Goal: Transaction & Acquisition: Purchase product/service

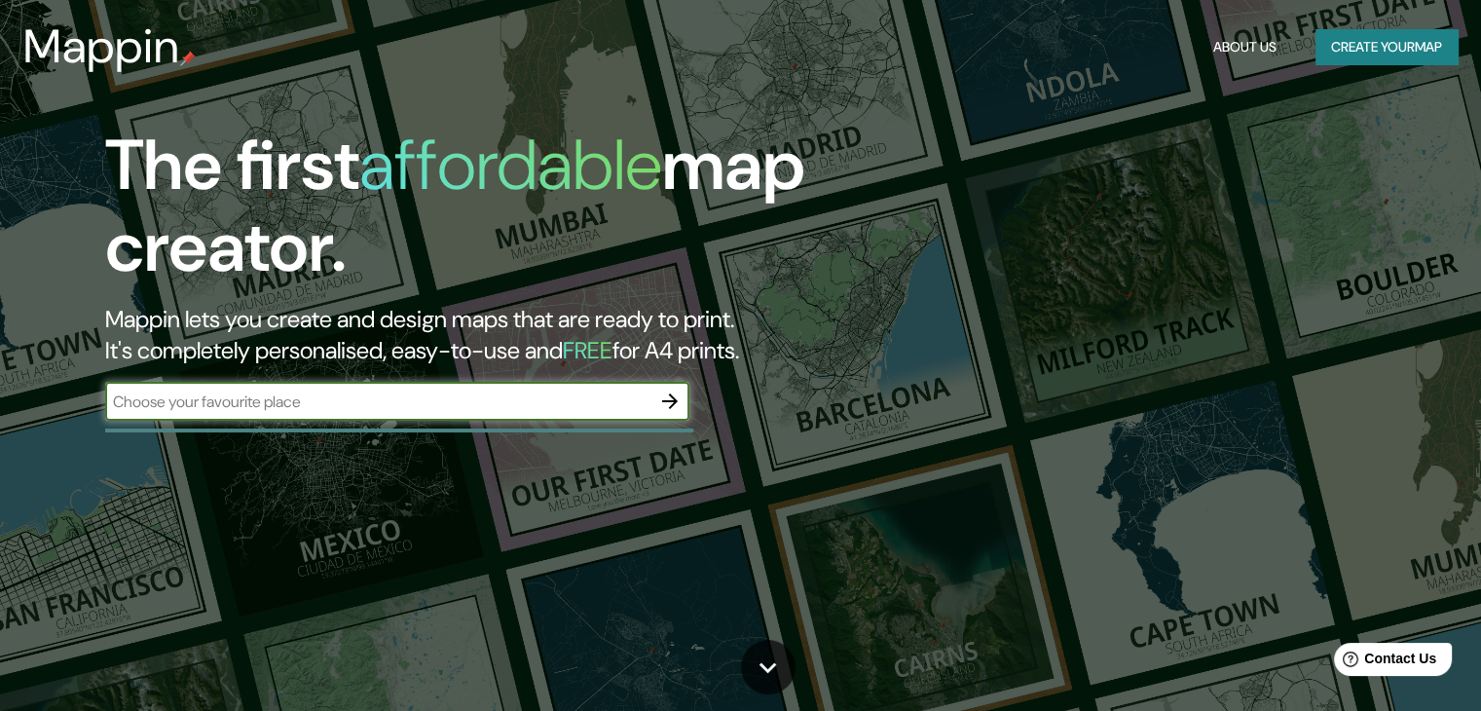
click at [358, 406] on input "text" at bounding box center [377, 402] width 545 height 22
type input "c"
type input "chorrillos lima [GEOGRAPHIC_DATA]"
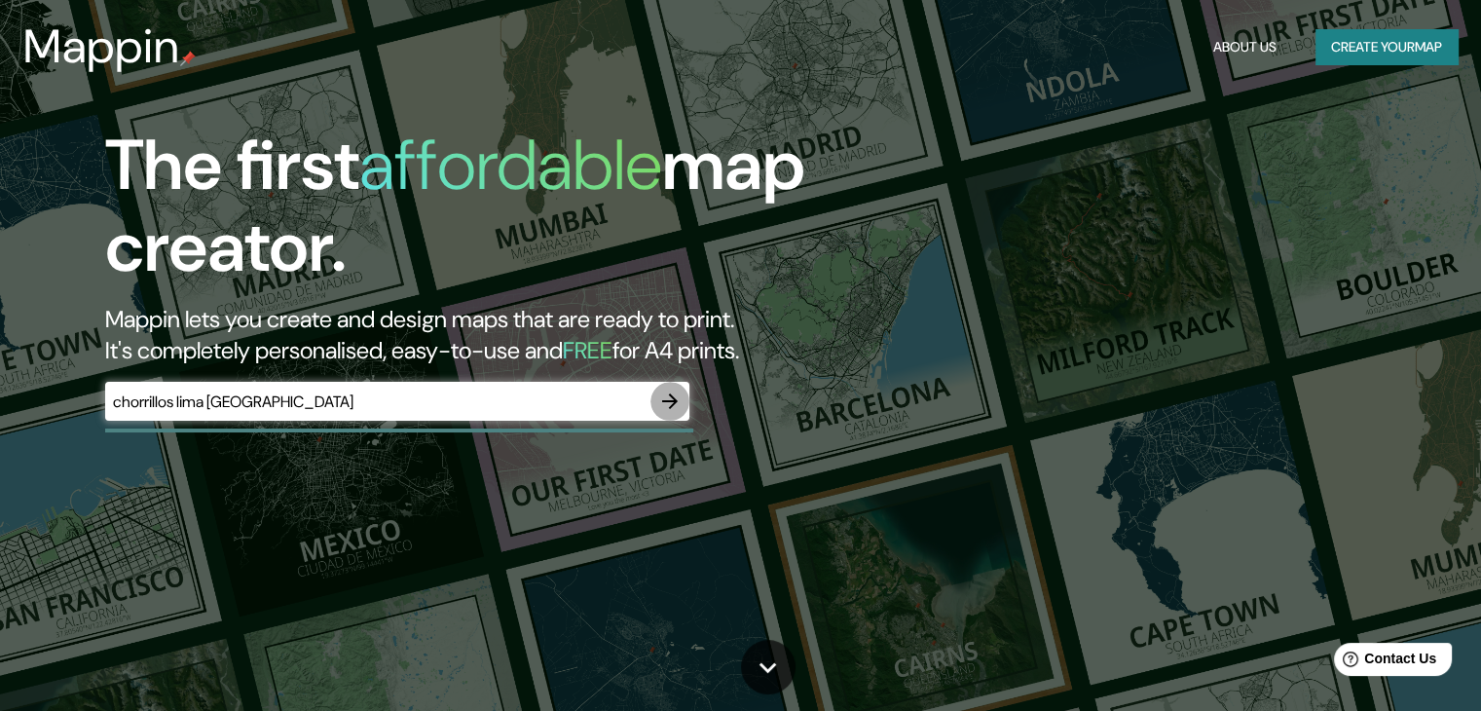
click at [667, 395] on icon "button" at bounding box center [669, 401] width 23 height 23
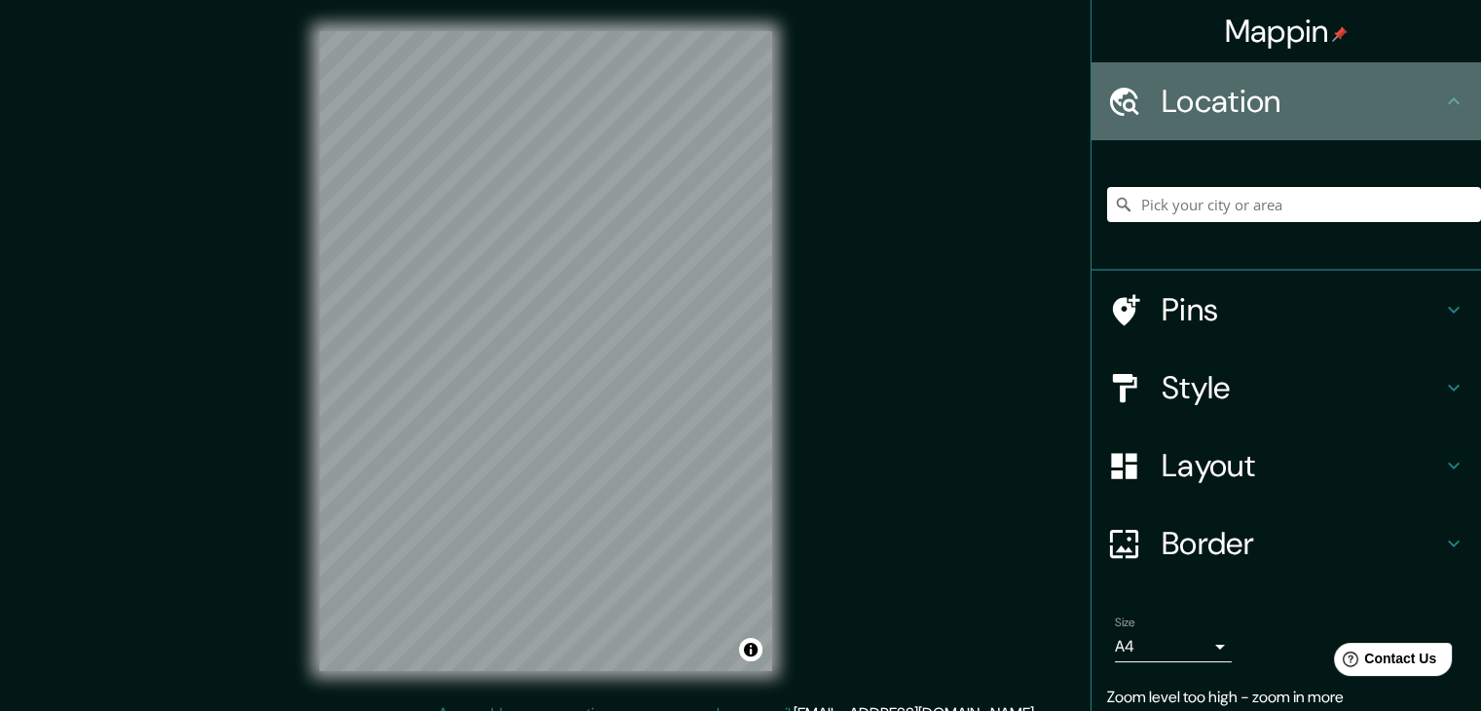
click at [1275, 101] on h4 "Location" at bounding box center [1302, 101] width 281 height 39
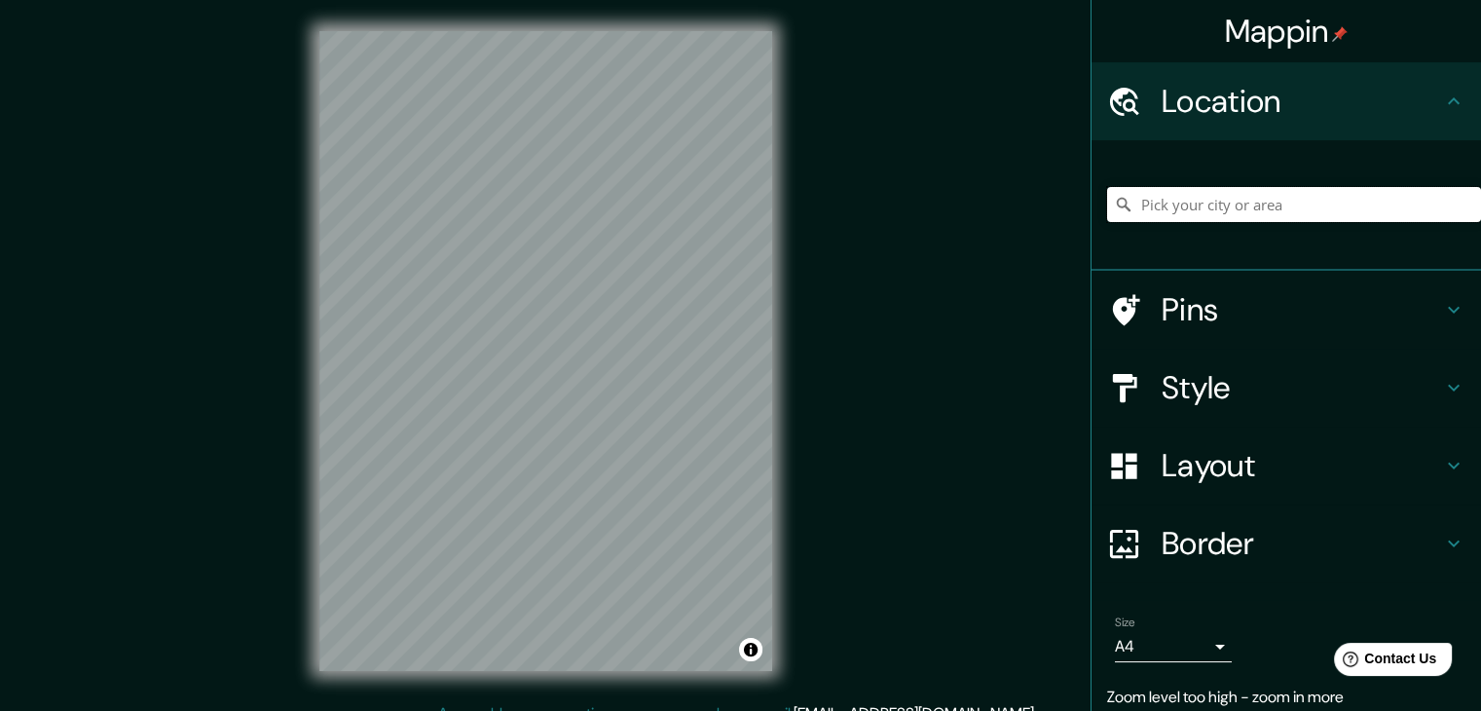
click at [1278, 214] on input "Pick your city or area" at bounding box center [1294, 204] width 374 height 35
click at [1192, 205] on input "Chorrillos, Provincia de Lima, Perú" at bounding box center [1294, 204] width 374 height 35
type input "Morro Solar, Chorrillos, Provincia de Lima, Perú"
click at [1199, 389] on h4 "Style" at bounding box center [1302, 387] width 281 height 39
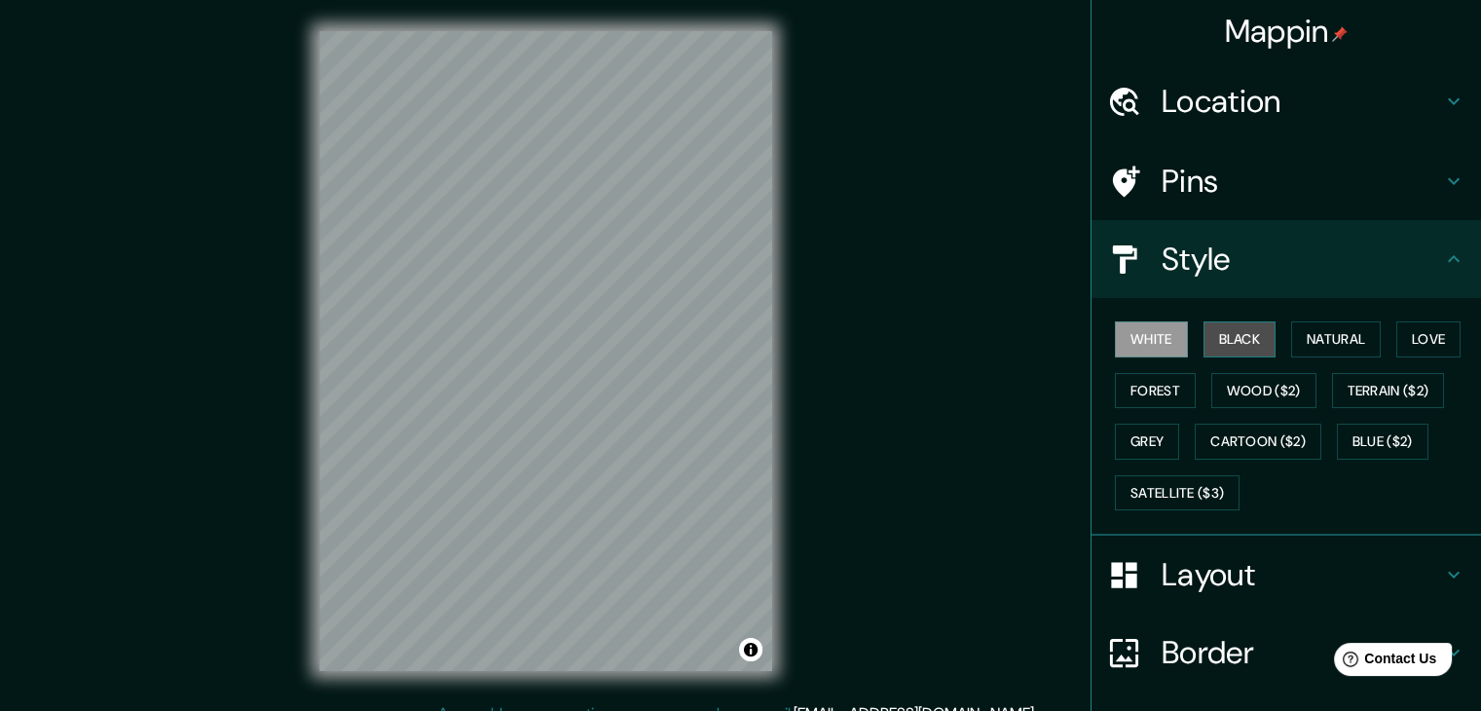
click at [1220, 348] on button "Black" at bounding box center [1240, 339] width 73 height 36
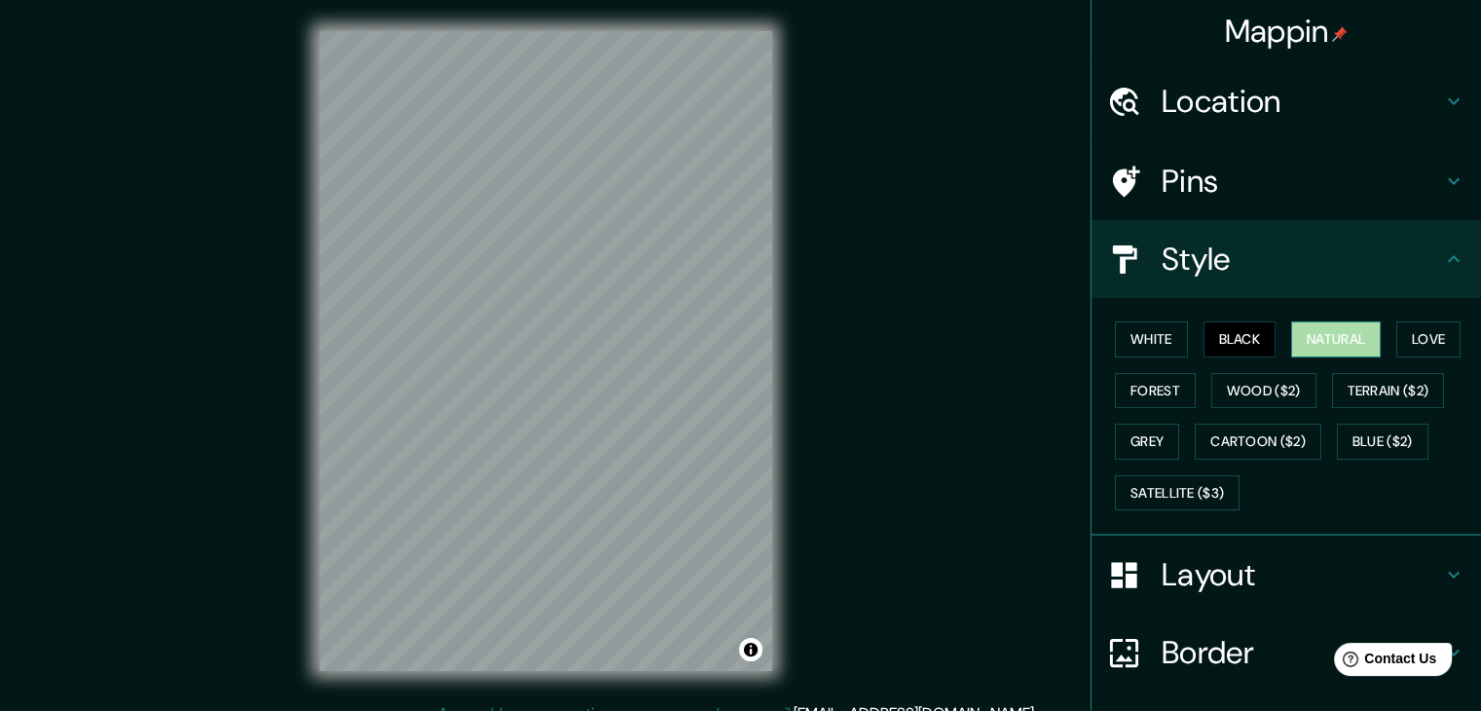
click at [1345, 334] on button "Natural" at bounding box center [1337, 339] width 90 height 36
click at [1418, 334] on button "Love" at bounding box center [1429, 339] width 64 height 36
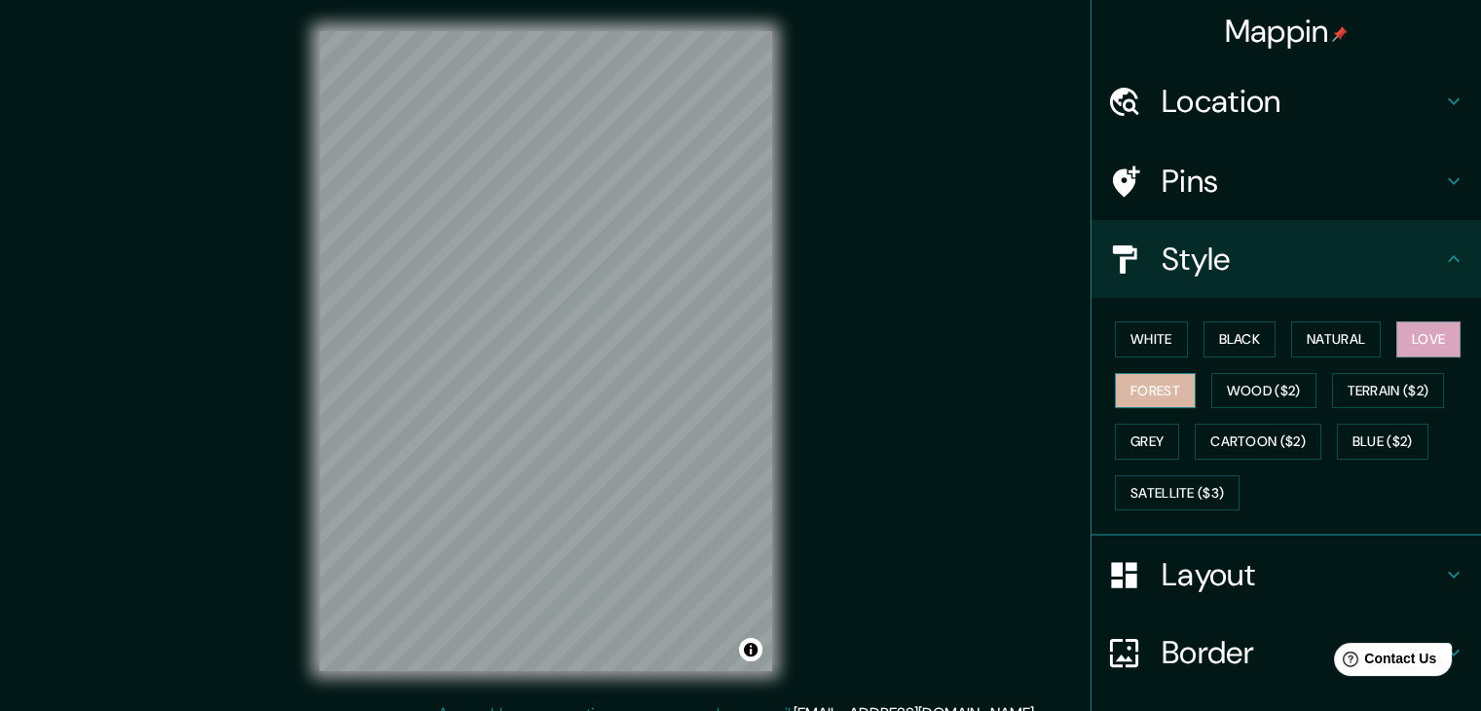
click at [1125, 383] on button "Forest" at bounding box center [1155, 391] width 81 height 36
click at [1287, 391] on button "Wood ($2)" at bounding box center [1264, 391] width 105 height 36
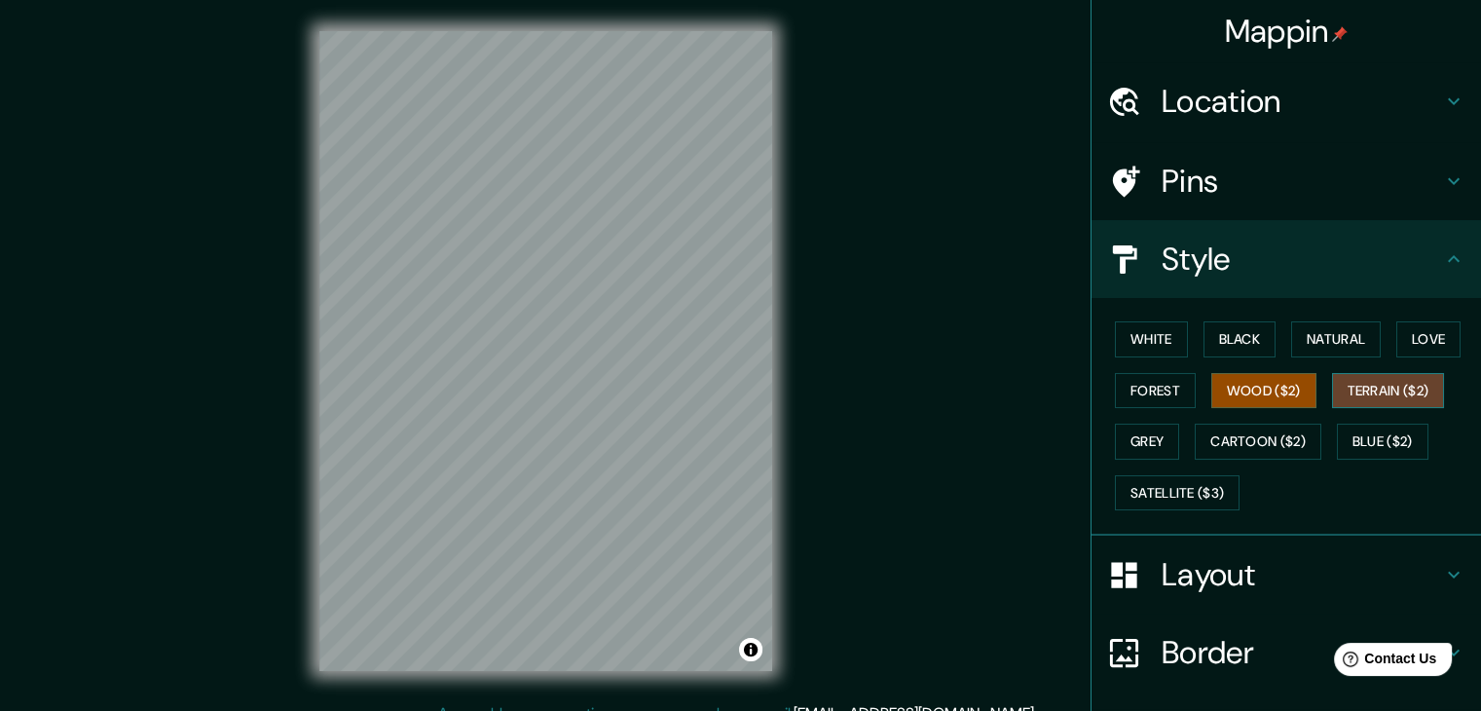
click at [1348, 383] on button "Terrain ($2)" at bounding box center [1388, 391] width 113 height 36
click at [1142, 375] on button "Forest" at bounding box center [1155, 391] width 81 height 36
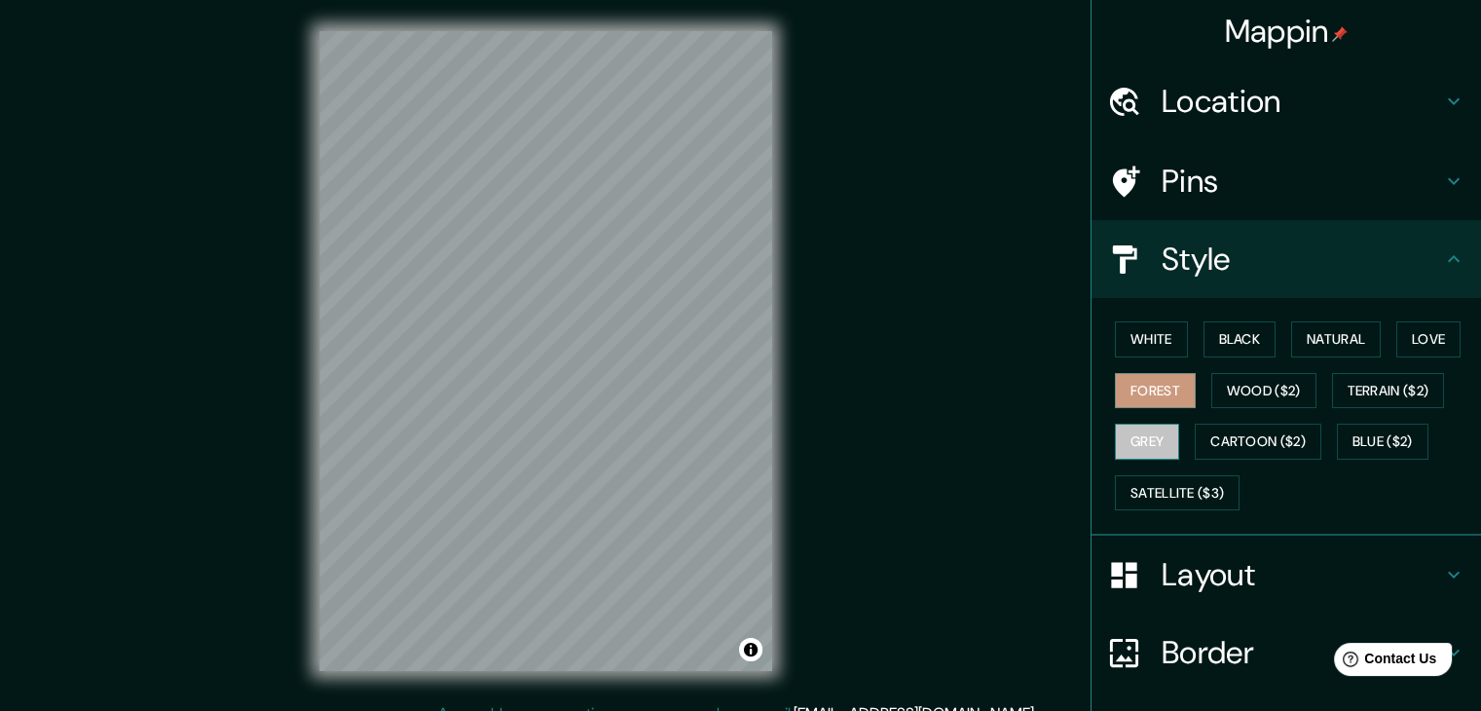
click at [1126, 433] on button "Grey" at bounding box center [1147, 442] width 64 height 36
click at [1241, 444] on button "Cartoon ($2)" at bounding box center [1258, 442] width 127 height 36
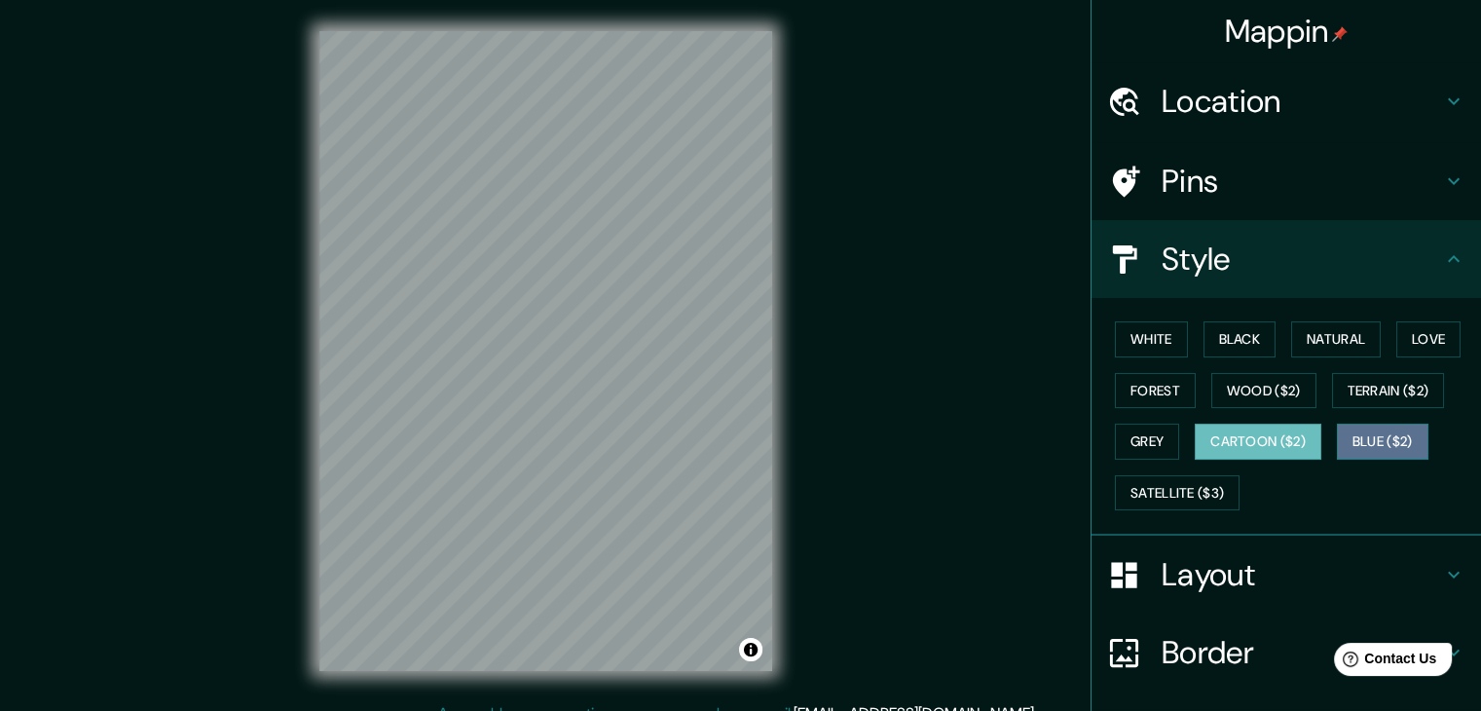
click at [1338, 443] on button "Blue ($2)" at bounding box center [1383, 442] width 92 height 36
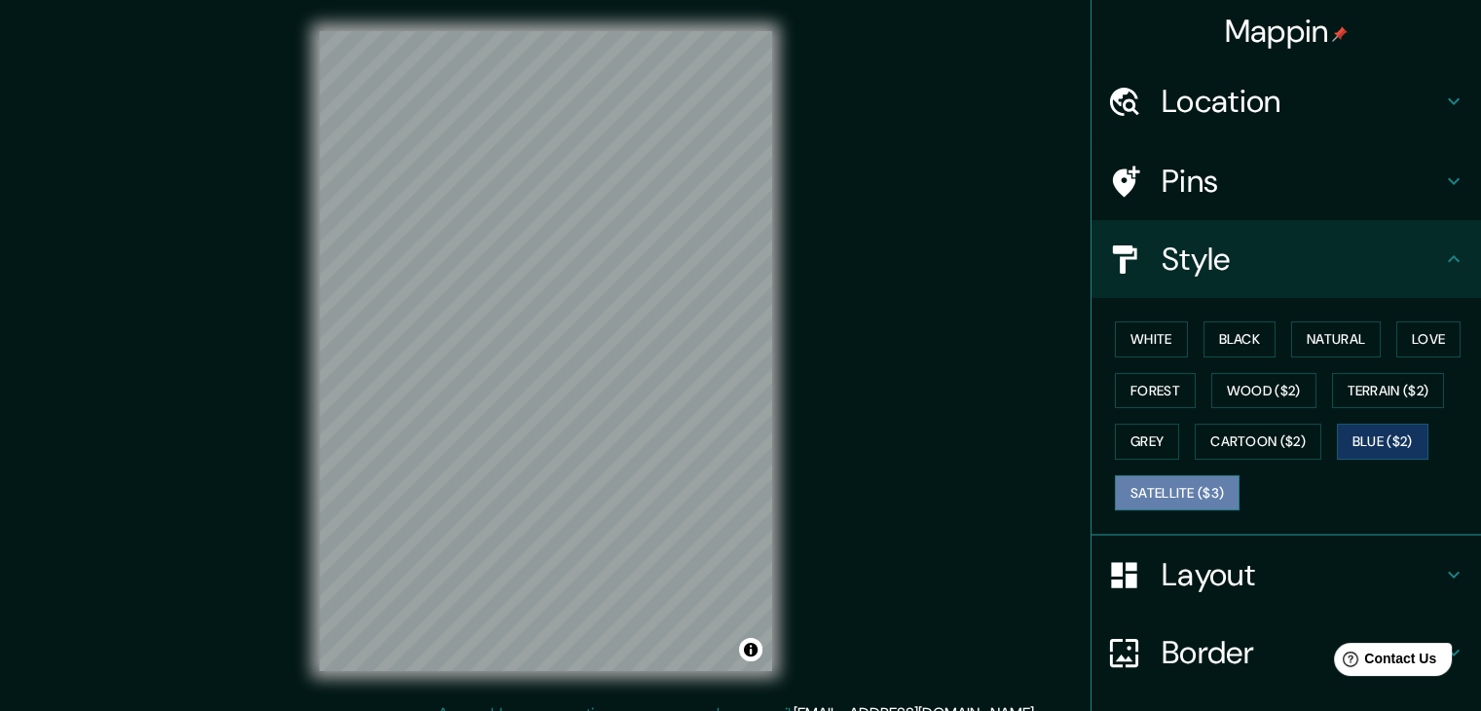
click at [1130, 490] on button "Satellite ($3)" at bounding box center [1177, 493] width 125 height 36
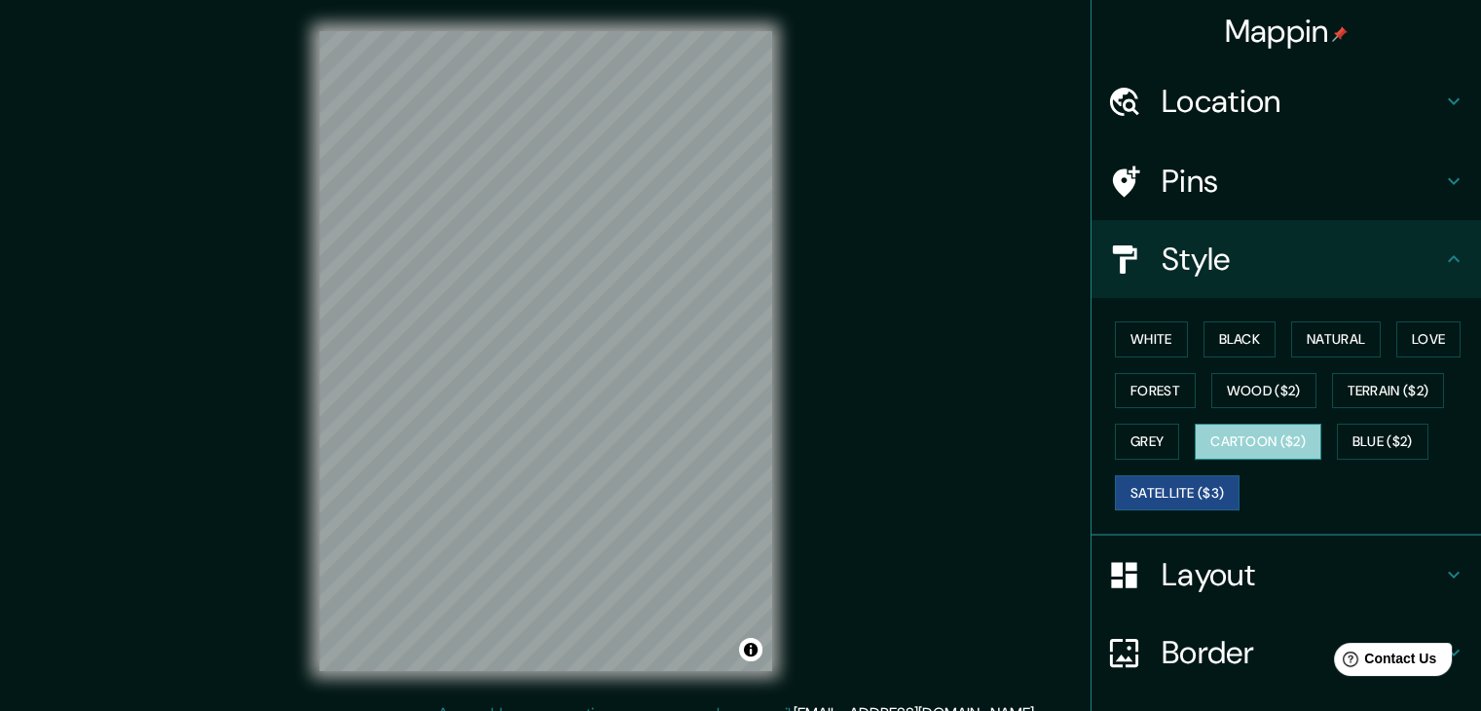
click at [1216, 449] on button "Cartoon ($2)" at bounding box center [1258, 442] width 127 height 36
click at [1178, 454] on div "White Black Natural Love Forest Wood ($2) Terrain ($2) Grey Cartoon ($2) Blue (…" at bounding box center [1294, 416] width 374 height 205
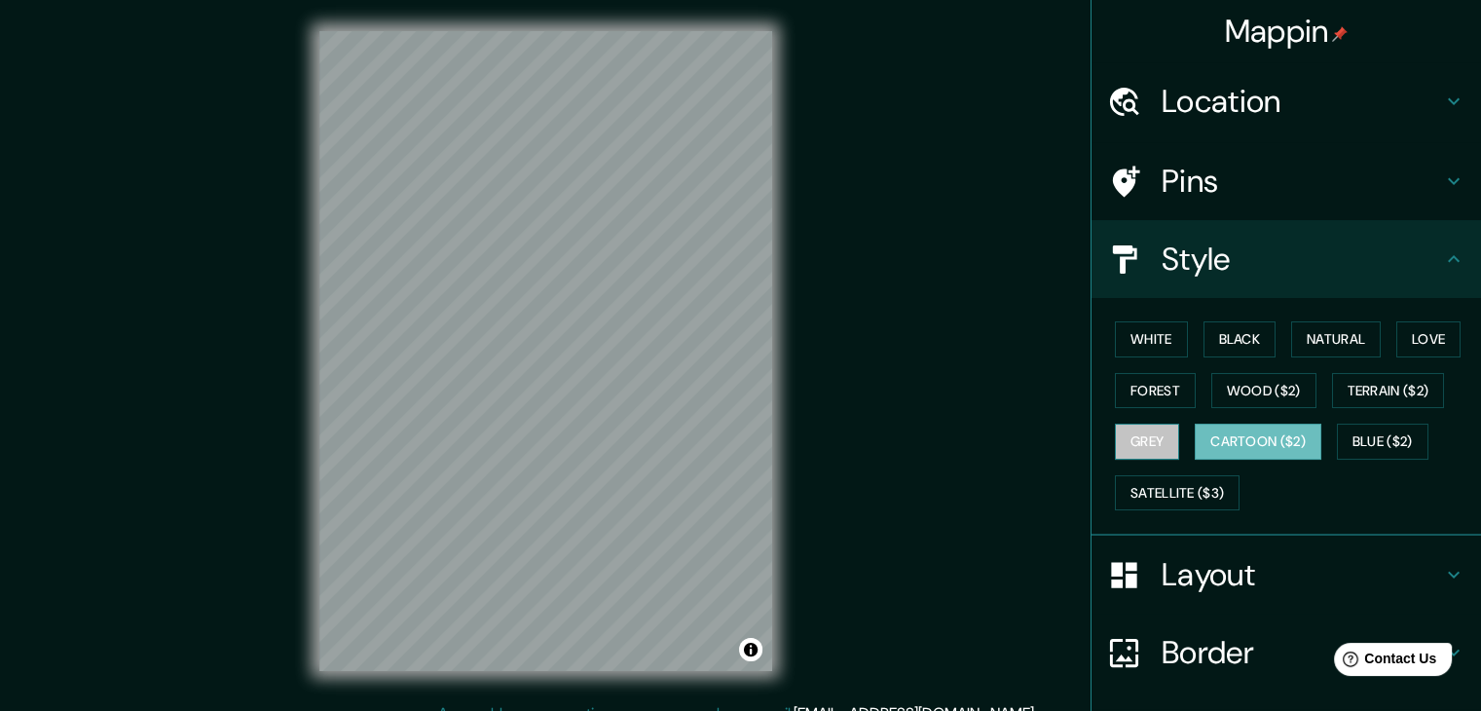
click at [1134, 442] on button "Grey" at bounding box center [1147, 442] width 64 height 36
click at [1132, 321] on button "White" at bounding box center [1151, 339] width 73 height 36
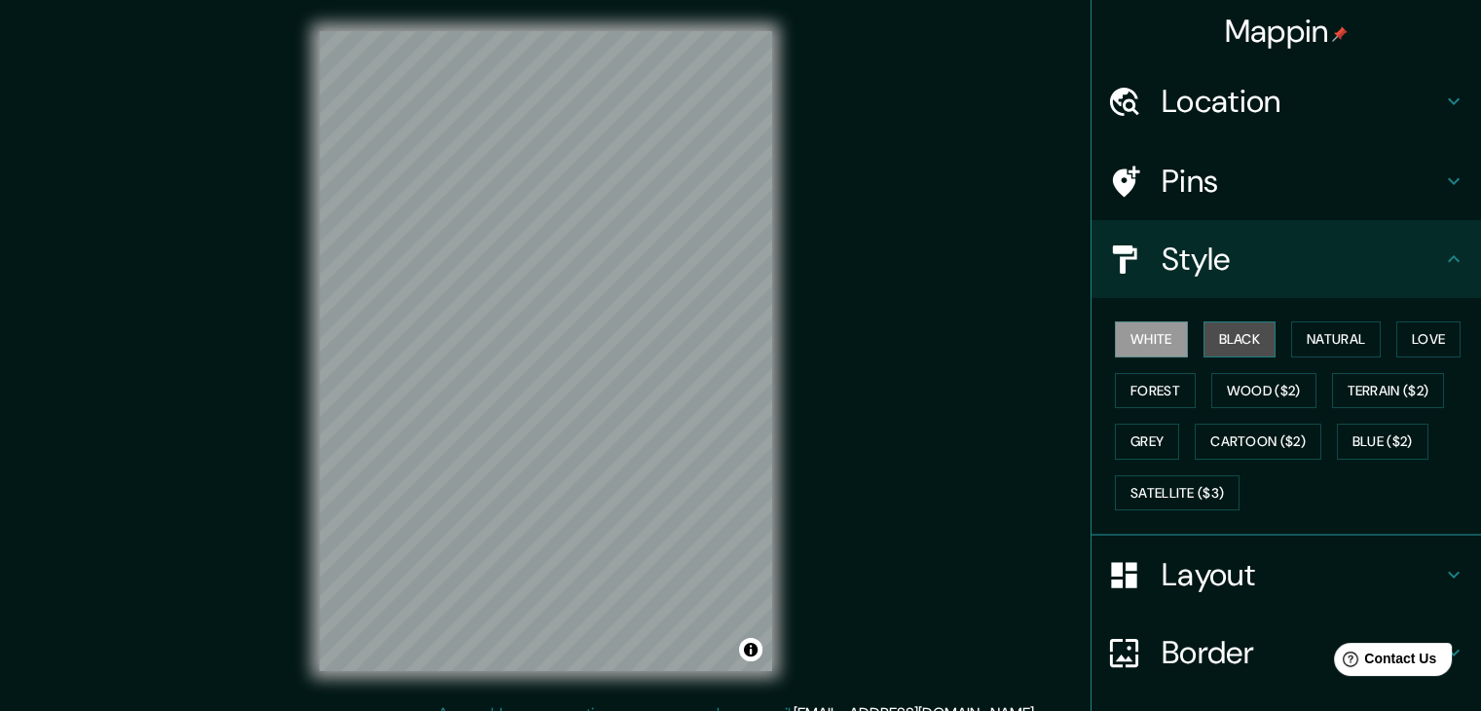
click at [1234, 343] on button "Black" at bounding box center [1240, 339] width 73 height 36
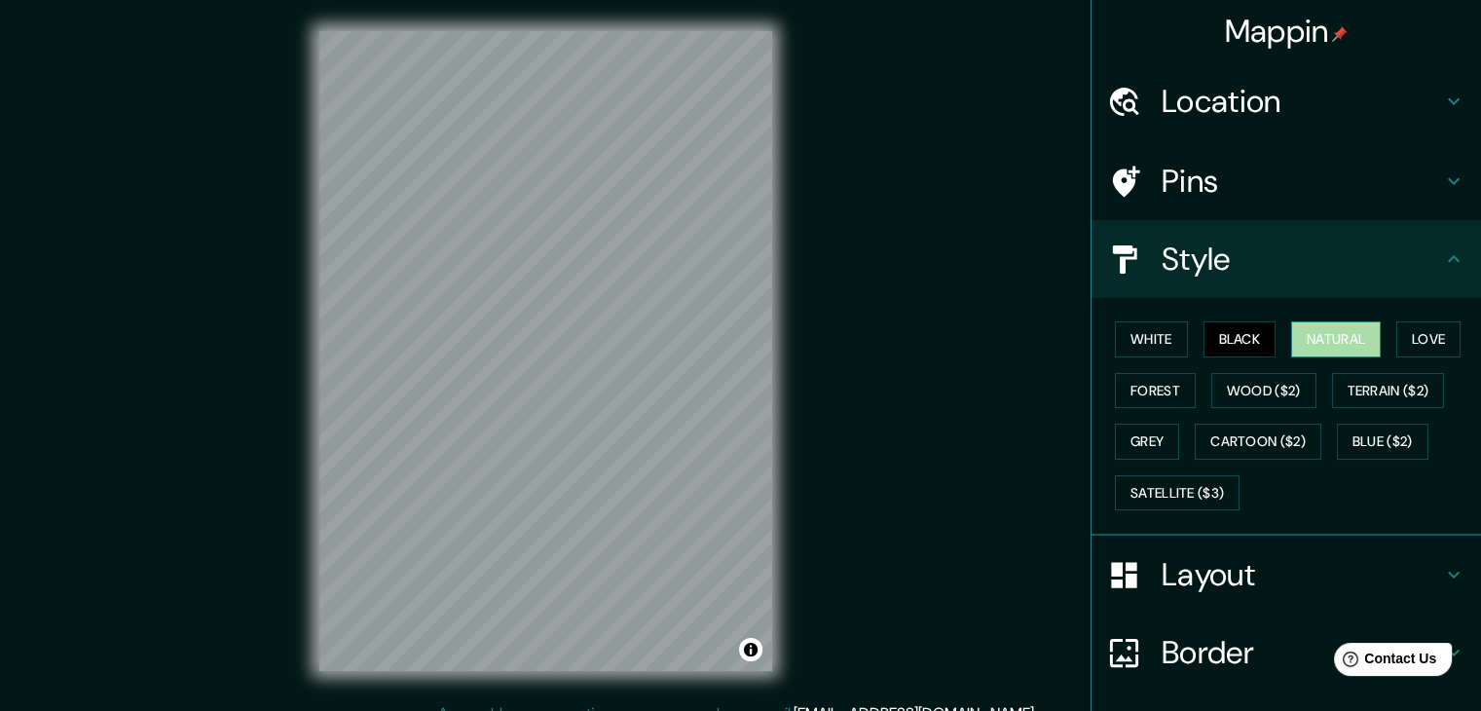
click at [1303, 329] on button "Natural" at bounding box center [1337, 339] width 90 height 36
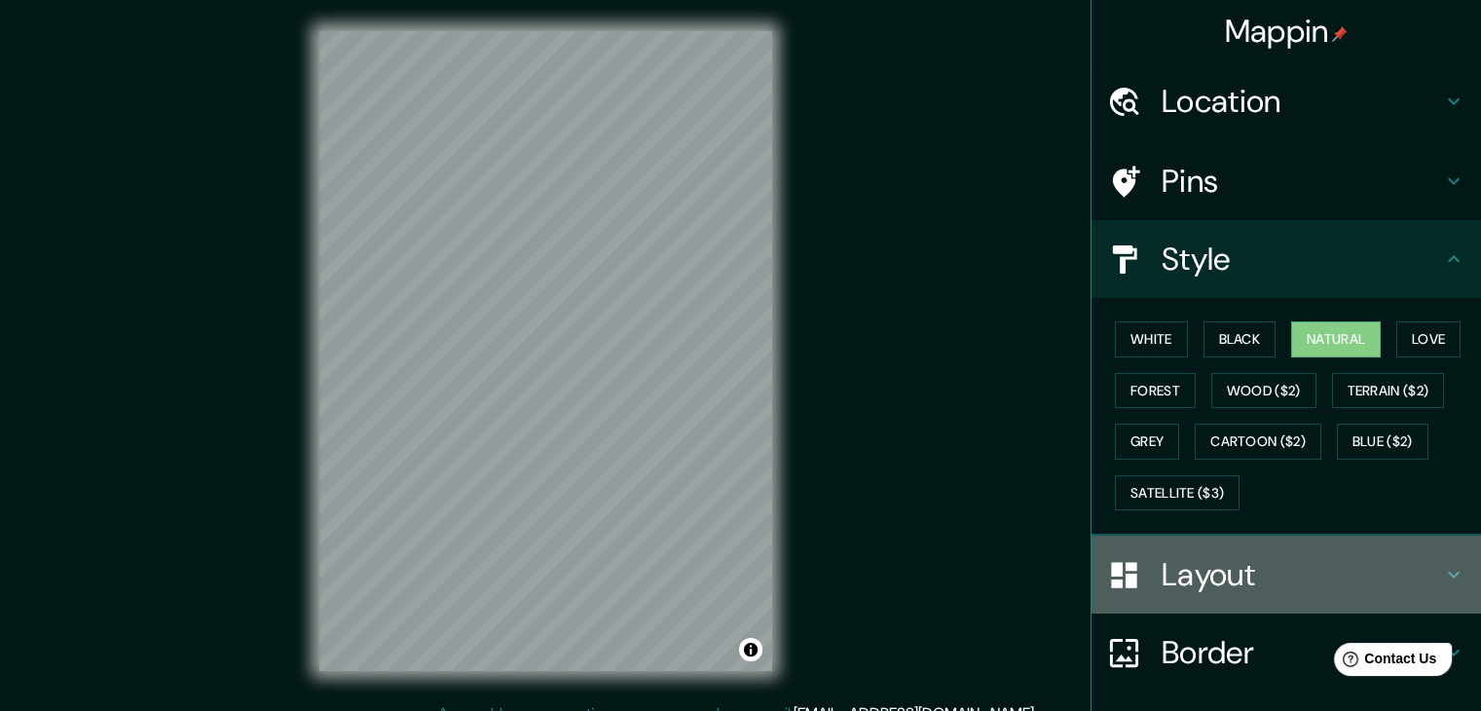
click at [1162, 558] on h4 "Layout" at bounding box center [1302, 574] width 281 height 39
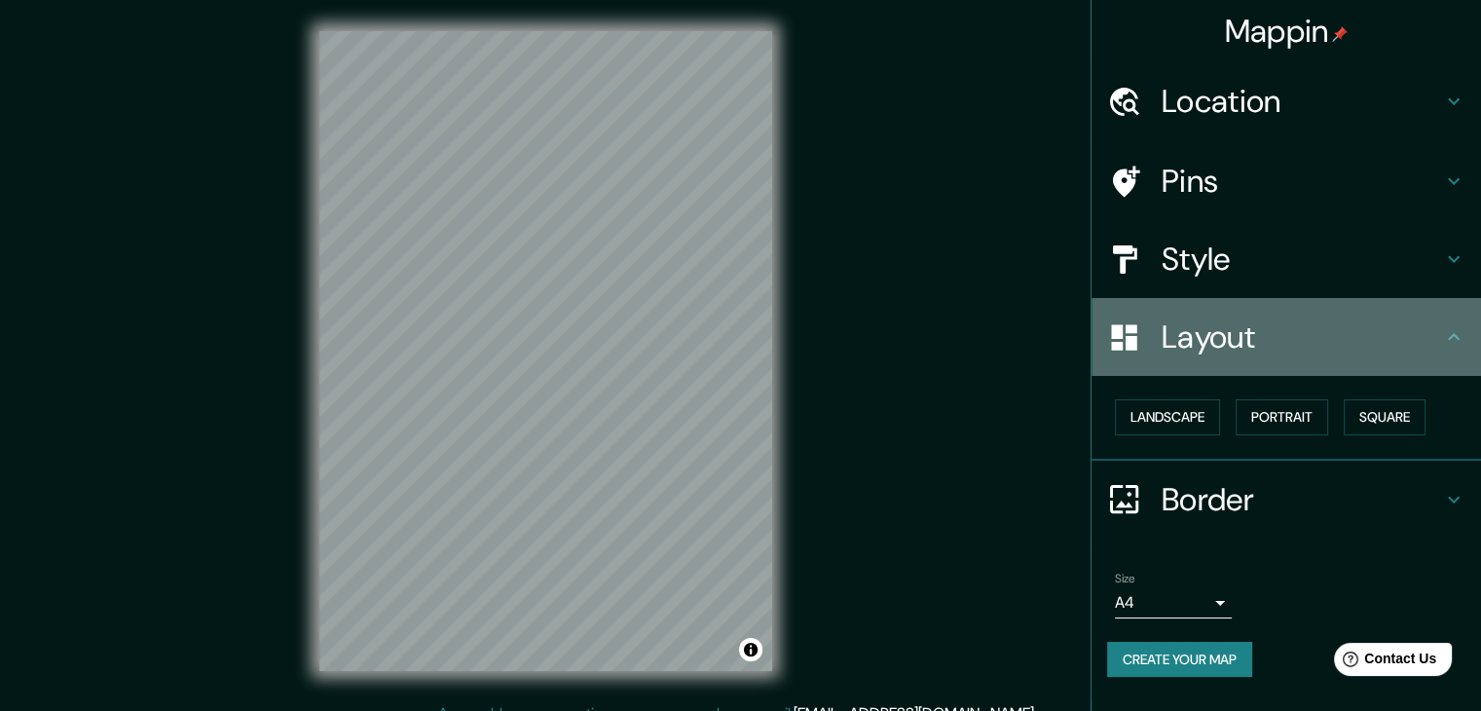
click at [1397, 329] on h4 "Layout" at bounding box center [1302, 337] width 281 height 39
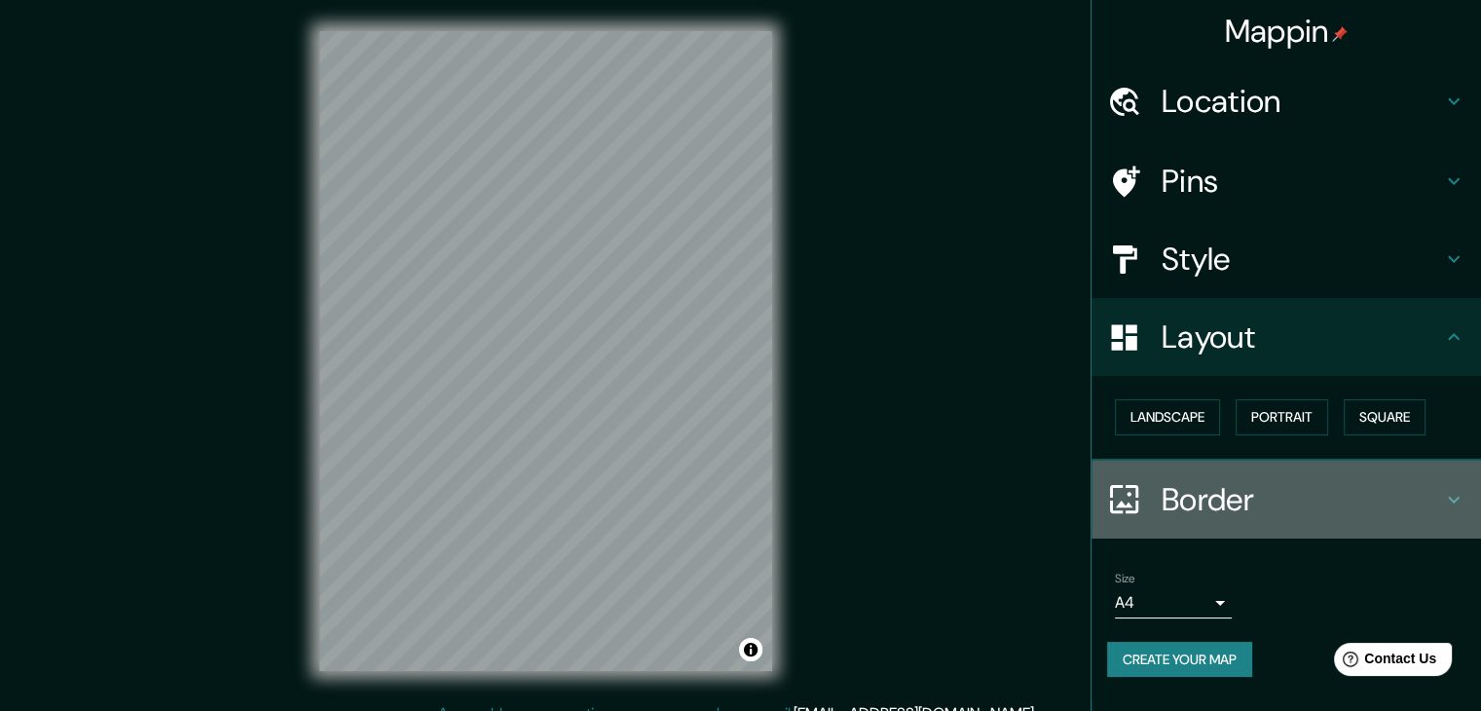
click at [1220, 475] on div "Border" at bounding box center [1287, 500] width 390 height 78
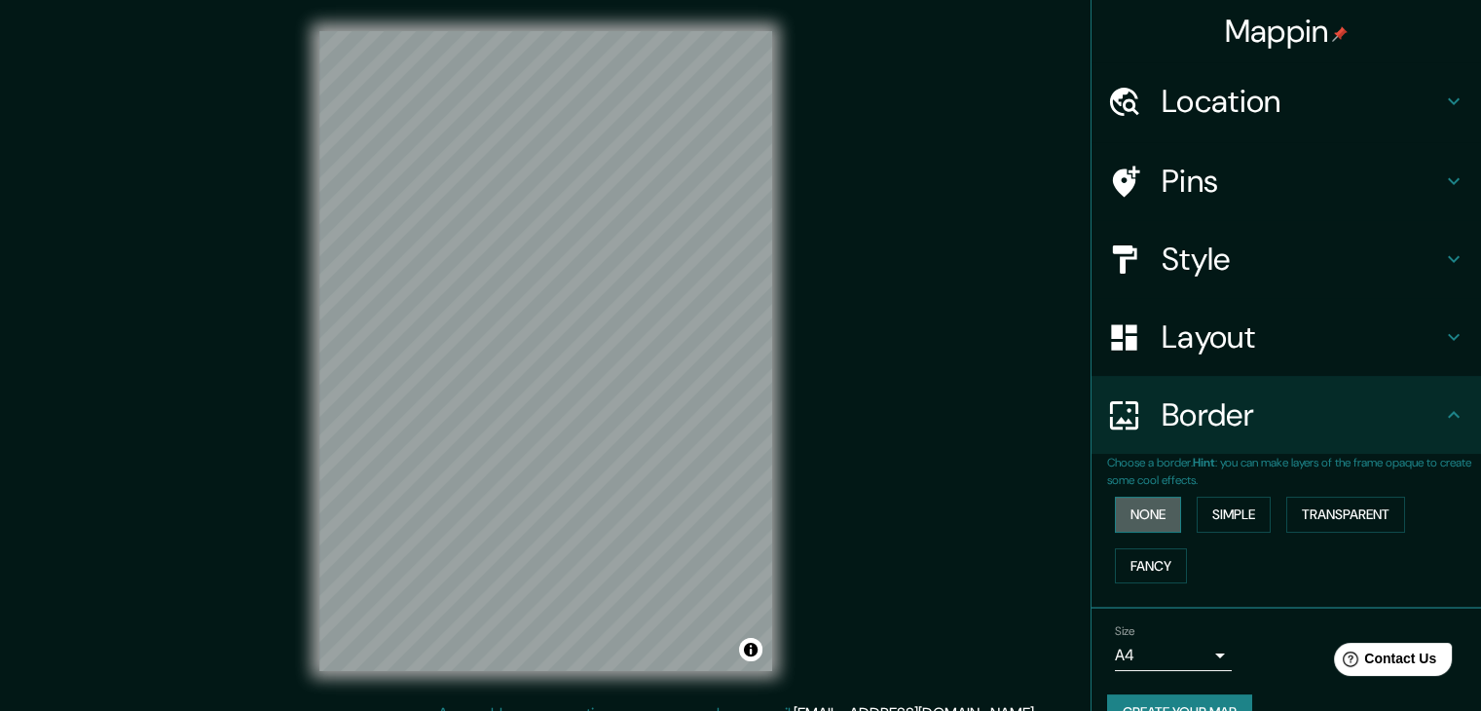
click at [1143, 513] on button "None" at bounding box center [1148, 515] width 66 height 36
click at [1197, 516] on button "Simple" at bounding box center [1234, 515] width 74 height 36
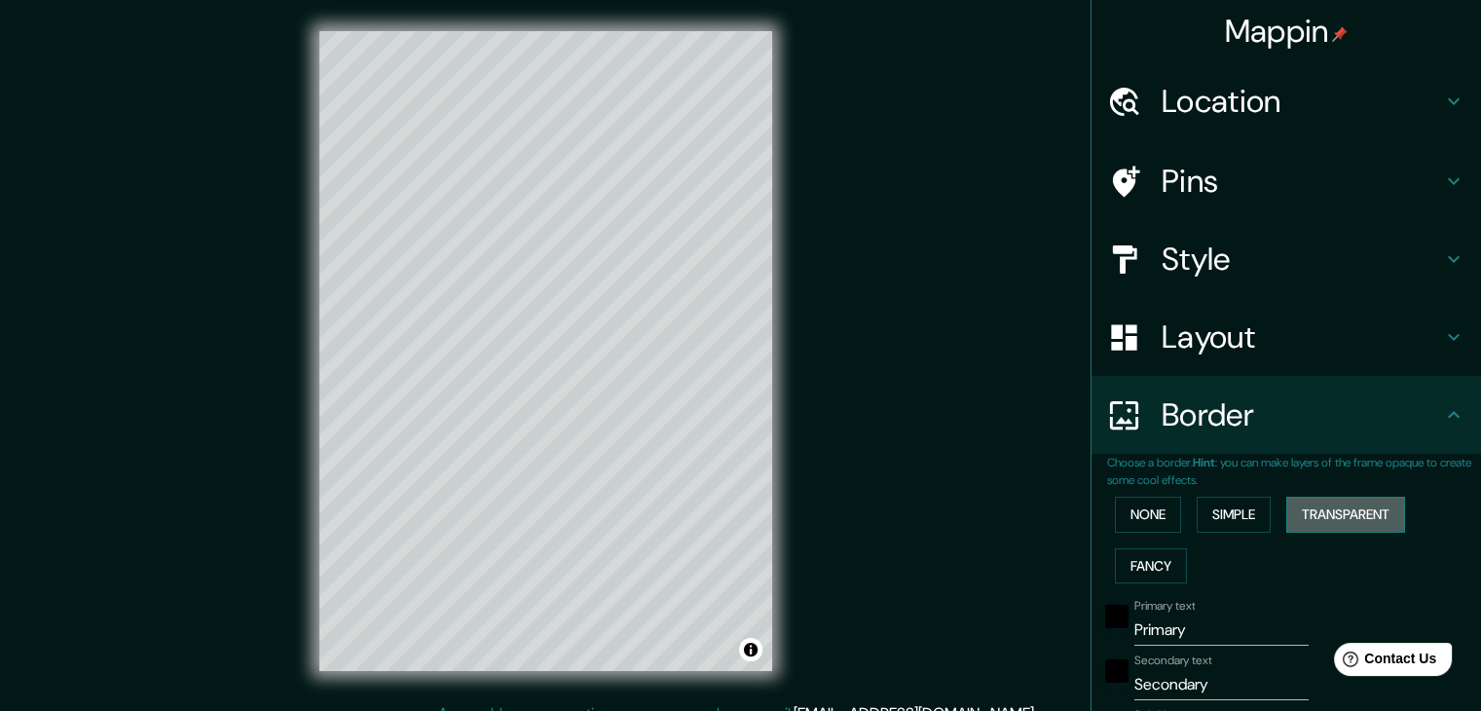
click at [1337, 515] on button "Transparent" at bounding box center [1346, 515] width 119 height 36
click at [1115, 564] on button "Fancy" at bounding box center [1151, 566] width 72 height 36
click at [1139, 517] on button "None" at bounding box center [1148, 515] width 66 height 36
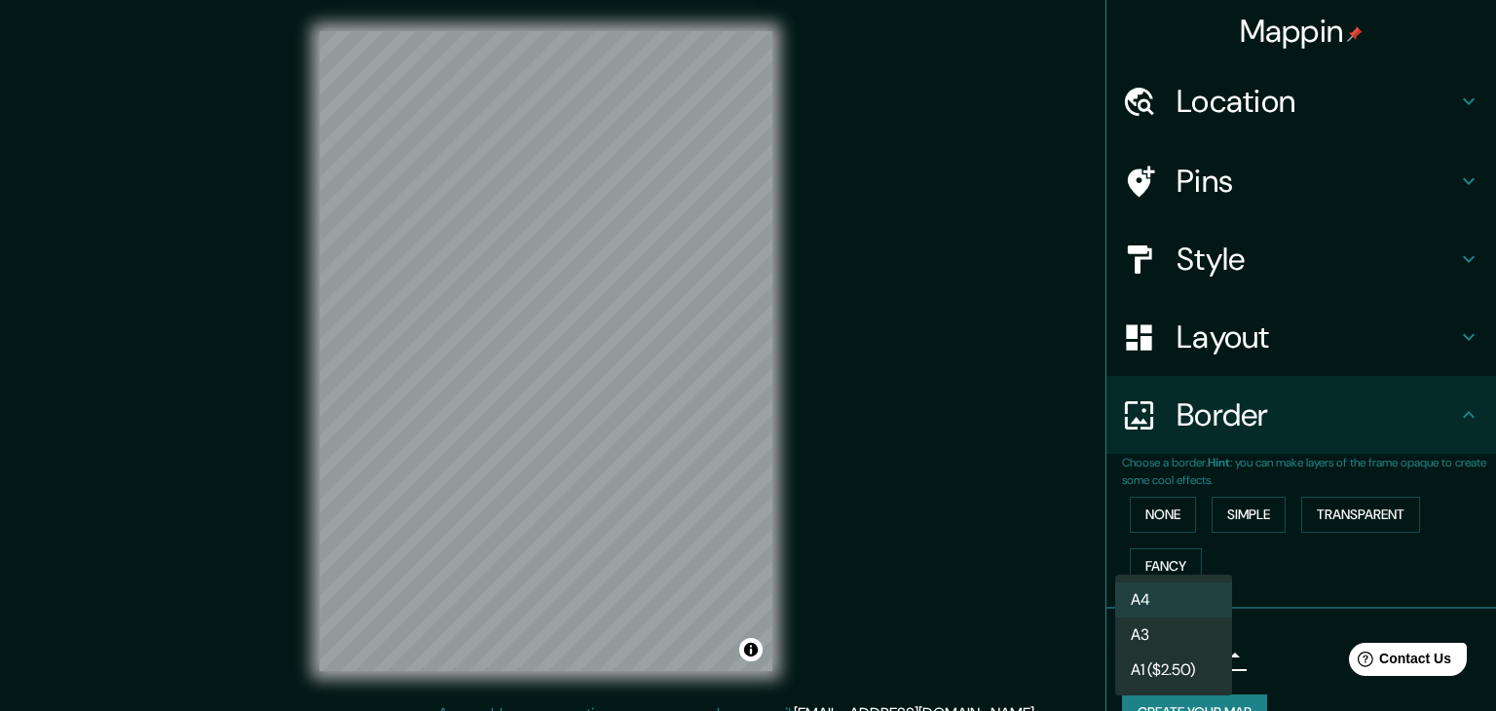
click at [1146, 658] on body "Mappin Location Morro Solar, Chorrillos, Provincia de Lima, Perú Chorrillos Pro…" at bounding box center [748, 355] width 1496 height 711
click at [1157, 645] on li "A3" at bounding box center [1173, 635] width 117 height 35
type input "a4"
click at [1156, 647] on body "Mappin Location Morro Solar, Chorrillos, Provincia de Lima, Perú Chorrillos Pro…" at bounding box center [748, 355] width 1496 height 711
click at [1294, 624] on div at bounding box center [748, 355] width 1496 height 711
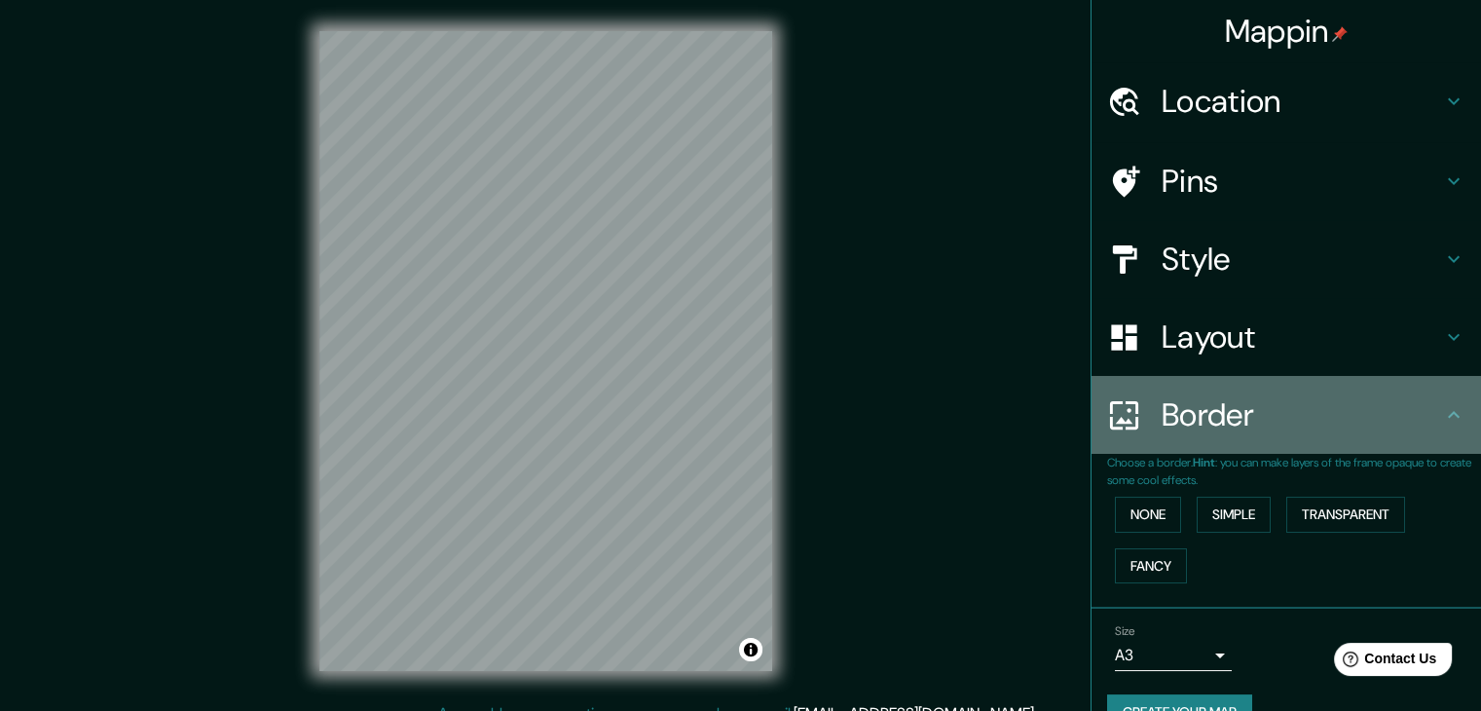
click at [1442, 416] on icon at bounding box center [1453, 414] width 23 height 23
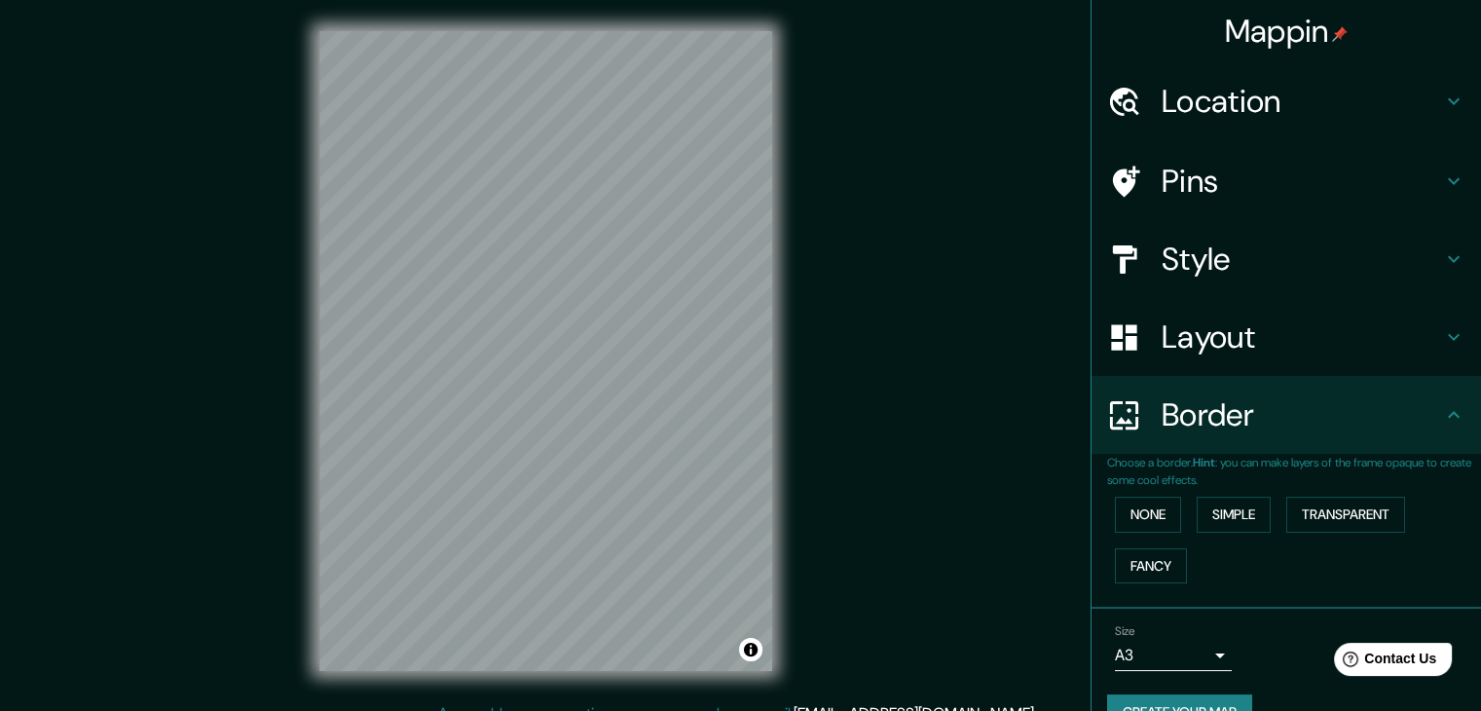
click at [1442, 409] on icon at bounding box center [1453, 414] width 23 height 23
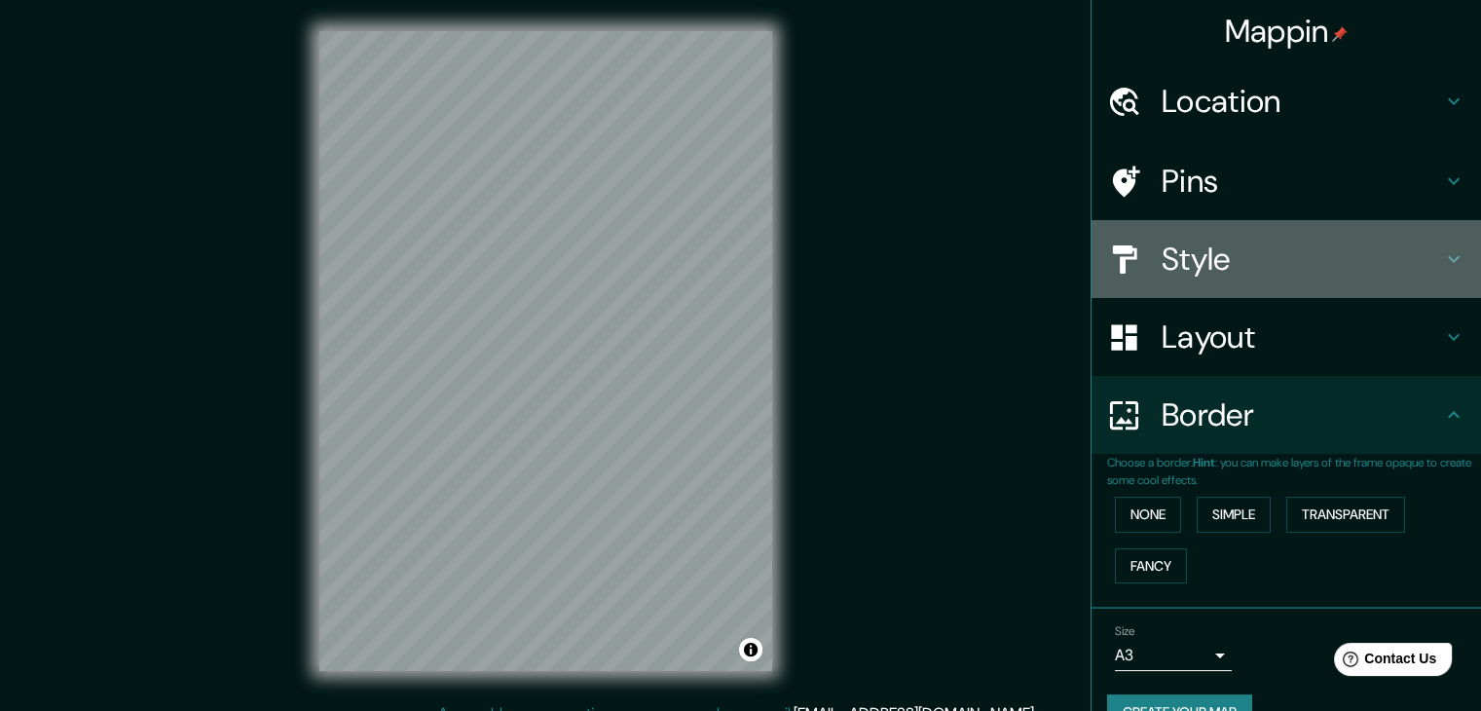
click at [1226, 256] on h4 "Style" at bounding box center [1302, 259] width 281 height 39
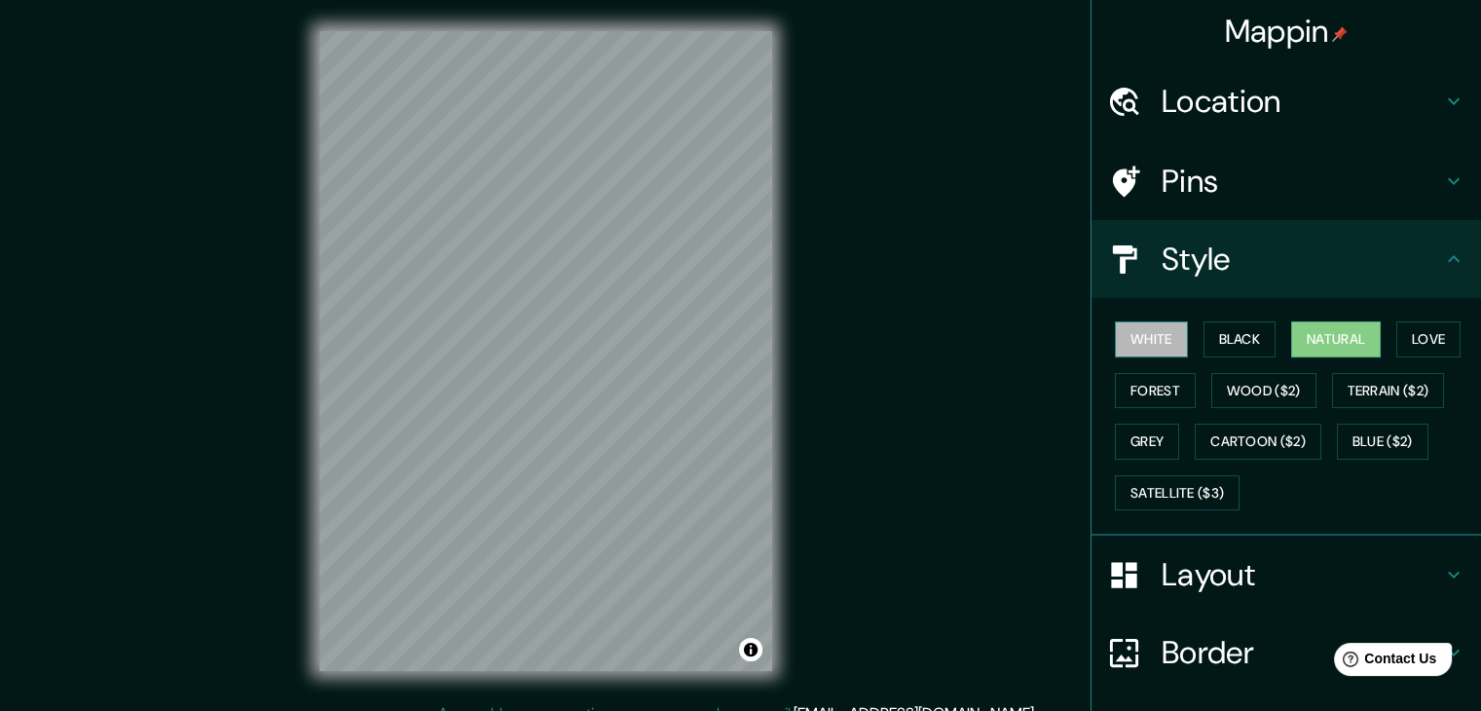
click at [1123, 343] on button "White" at bounding box center [1151, 339] width 73 height 36
click at [1259, 331] on button "Black" at bounding box center [1240, 339] width 73 height 36
click at [1321, 339] on button "Natural" at bounding box center [1337, 339] width 90 height 36
click at [1403, 344] on button "Love" at bounding box center [1429, 339] width 64 height 36
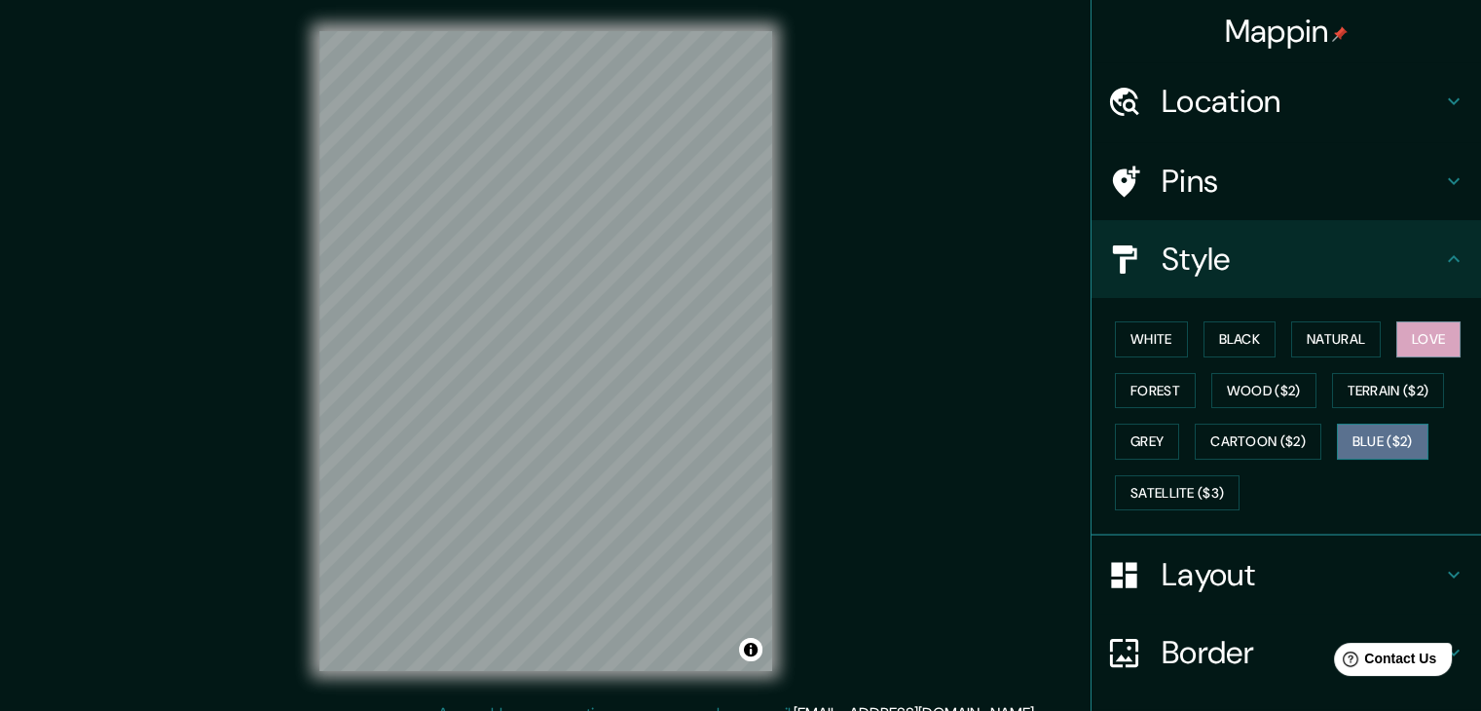
click at [1399, 450] on button "Blue ($2)" at bounding box center [1383, 442] width 92 height 36
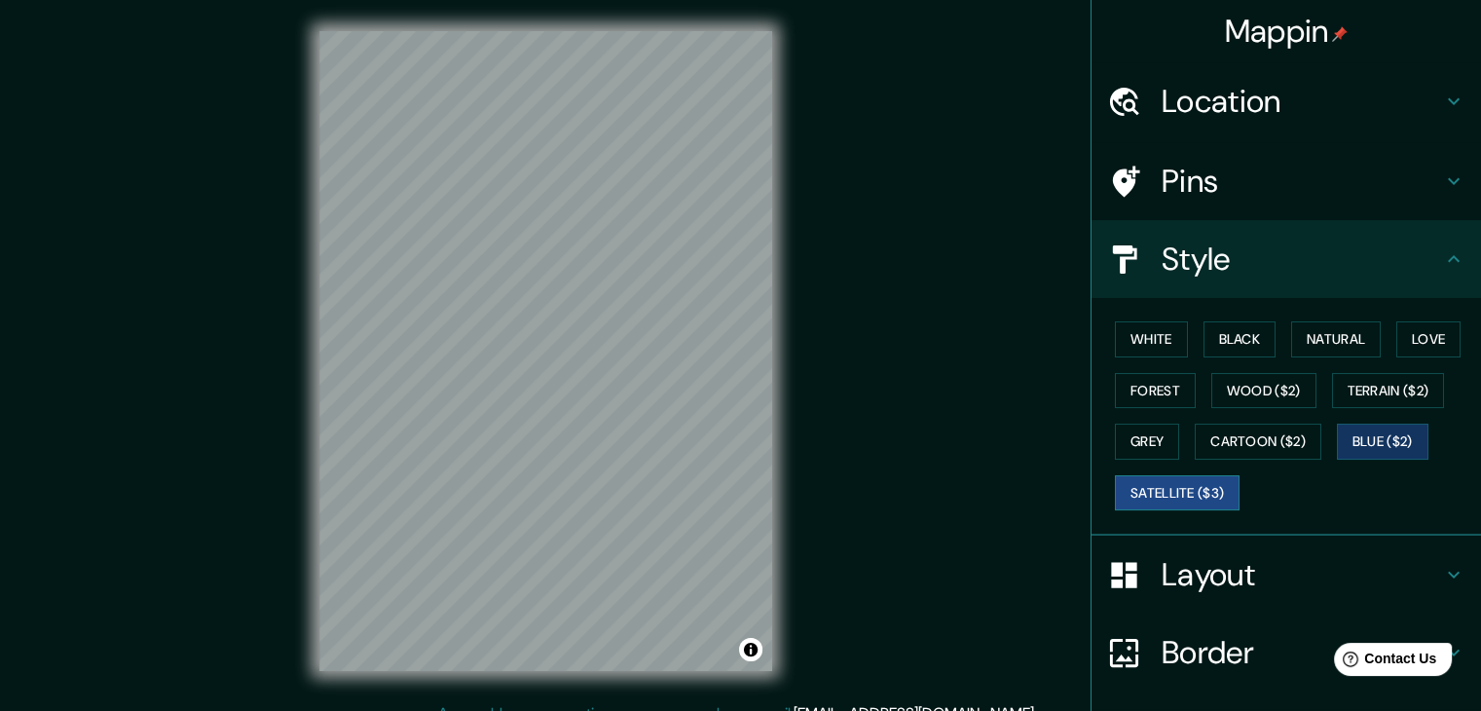
click at [1150, 488] on button "Satellite ($3)" at bounding box center [1177, 493] width 125 height 36
click at [1372, 428] on button "Blue ($2)" at bounding box center [1383, 442] width 92 height 36
click at [1272, 451] on button "Cartoon ($2)" at bounding box center [1258, 442] width 127 height 36
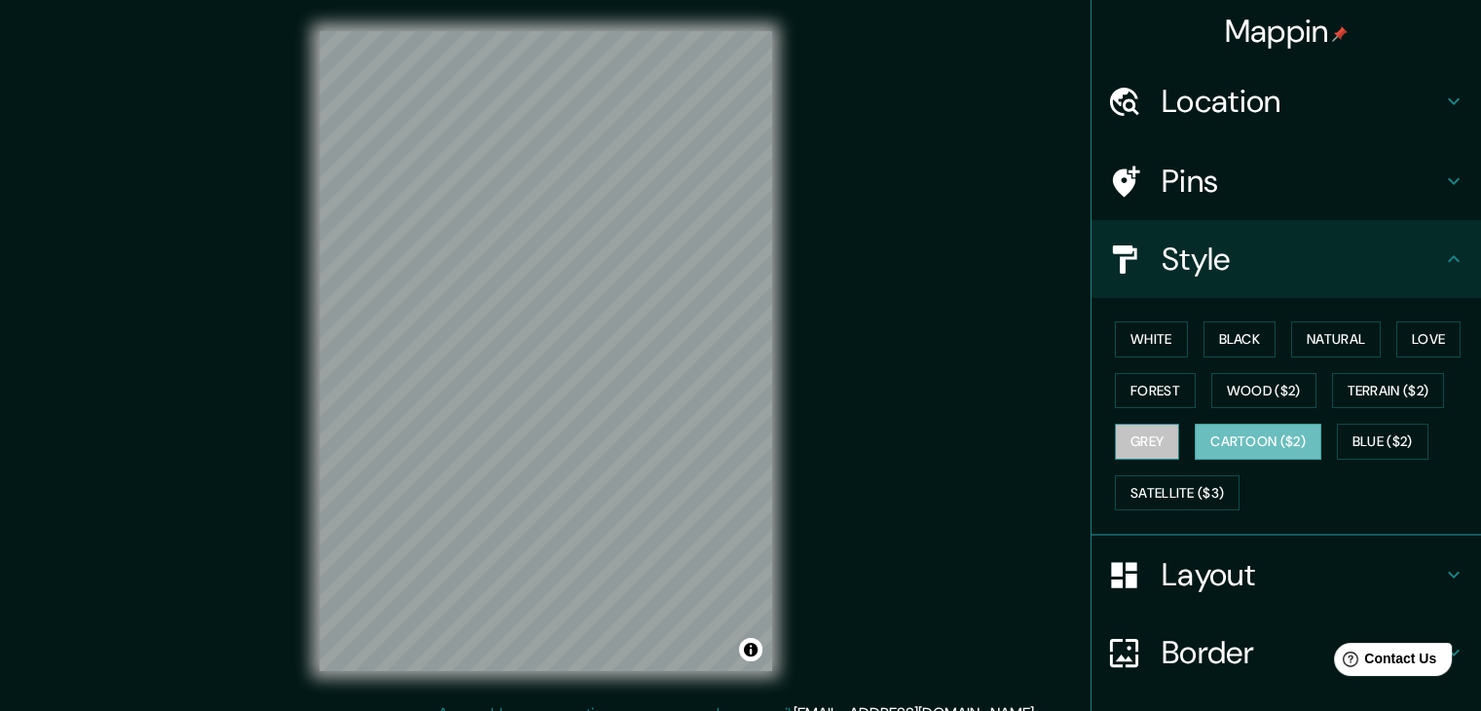
click at [1149, 453] on button "Grey" at bounding box center [1147, 442] width 64 height 36
click at [1173, 333] on button "White" at bounding box center [1151, 339] width 73 height 36
